Goal: Task Accomplishment & Management: Manage account settings

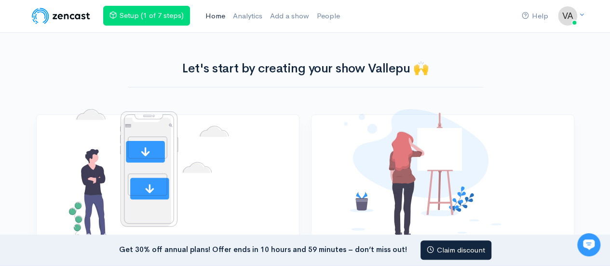
click at [228, 13] on link "Home" at bounding box center [214, 16] width 27 height 21
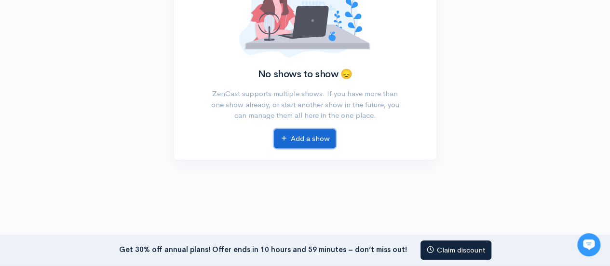
click at [298, 140] on link "Add a show" at bounding box center [305, 139] width 62 height 20
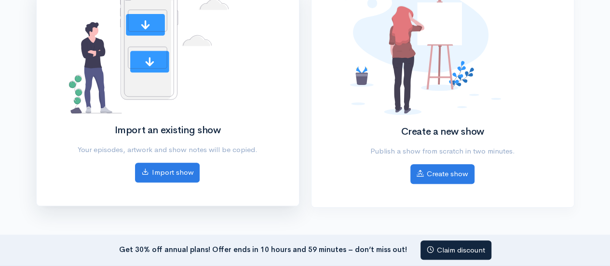
scroll to position [152, 0]
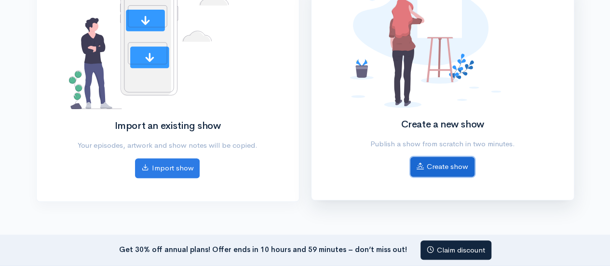
click at [434, 167] on link "Create show" at bounding box center [442, 167] width 64 height 20
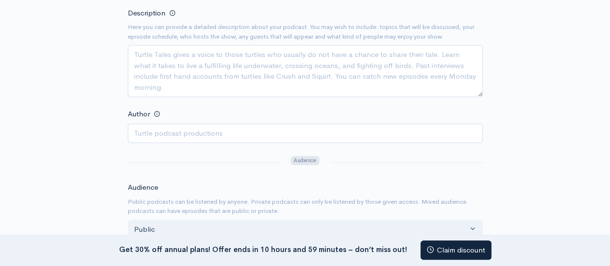
scroll to position [158, 0]
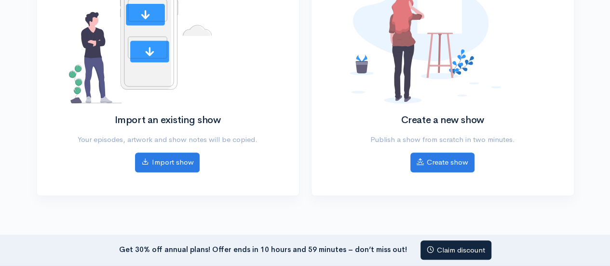
scroll to position [152, 0]
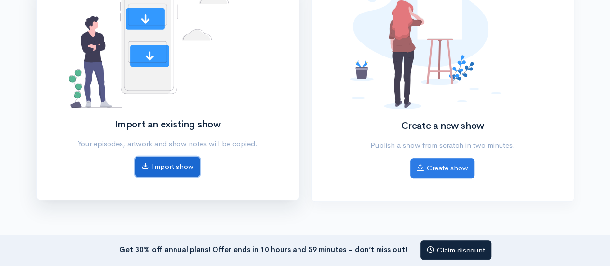
click at [174, 162] on link "Import show" at bounding box center [167, 167] width 65 height 20
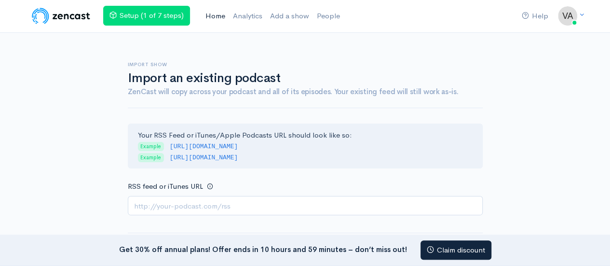
click at [223, 17] on link "Home" at bounding box center [214, 16] width 27 height 21
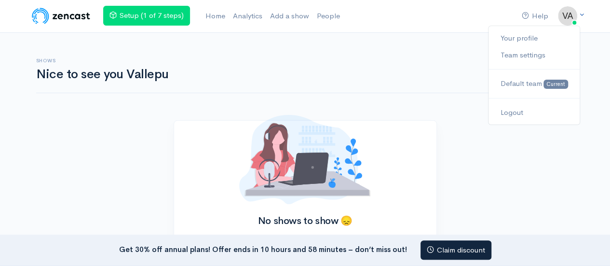
click at [575, 12] on img at bounding box center [567, 15] width 19 height 19
click at [539, 42] on link "Your profile" at bounding box center [533, 38] width 91 height 17
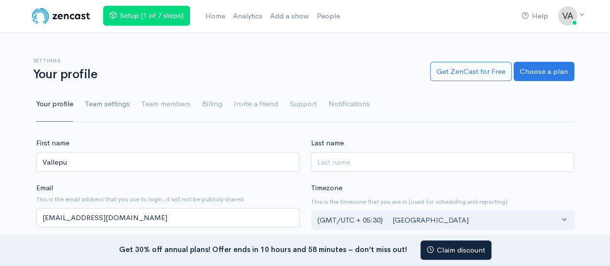
click at [122, 110] on link "Team settings" at bounding box center [107, 104] width 45 height 35
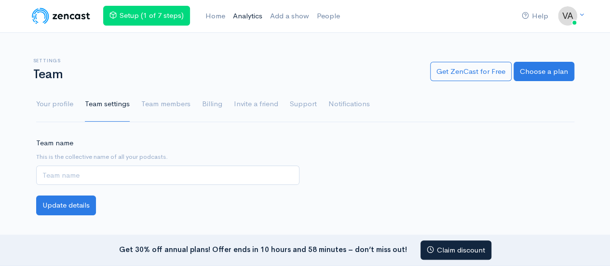
click at [242, 14] on link "Analytics" at bounding box center [247, 16] width 37 height 21
